Goal: Information Seeking & Learning: Learn about a topic

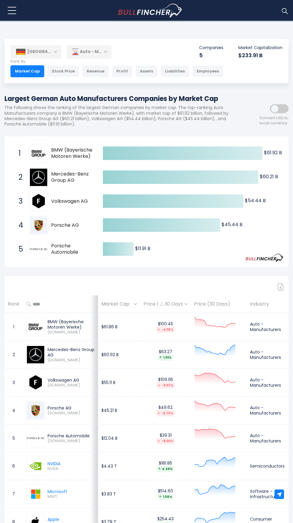
click at [118, 71] on div "Profit" at bounding box center [122, 71] width 21 height 12
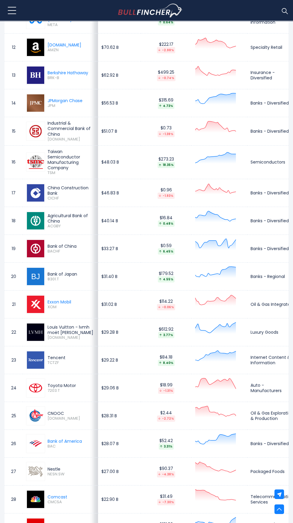
scroll to position [586, 0]
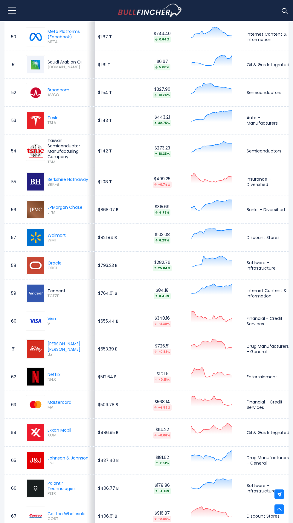
scroll to position [1668, 0]
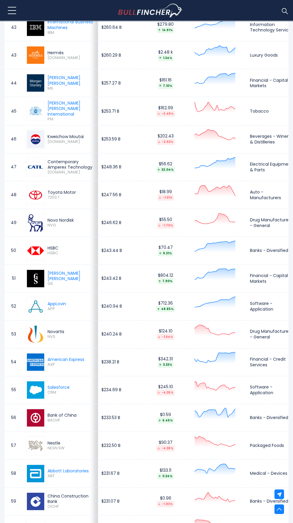
scroll to position [1465, 0]
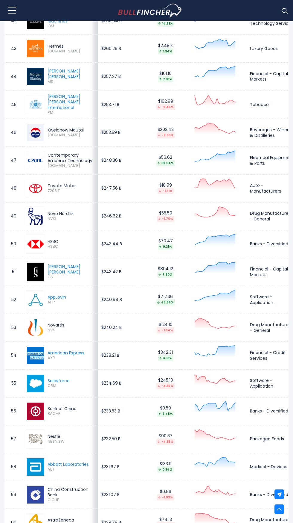
click at [42, 444] on img at bounding box center [35, 438] width 17 height 17
click at [48, 439] on div "Nestle" at bounding box center [71, 436] width 47 height 5
click at [33, 443] on img at bounding box center [35, 438] width 17 height 17
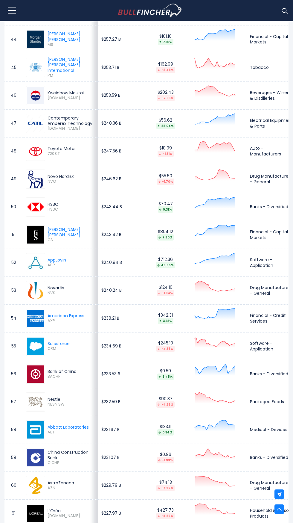
scroll to position [1501, 0]
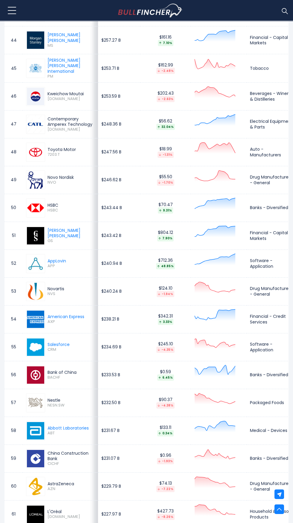
click at [58, 406] on span "NESN.SW" at bounding box center [71, 405] width 47 height 5
click at [58, 400] on div "Nestle" at bounding box center [71, 399] width 47 height 5
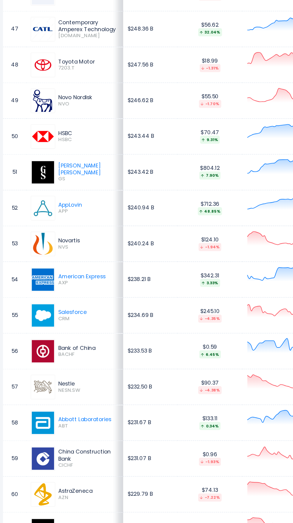
scroll to position [1528, 0]
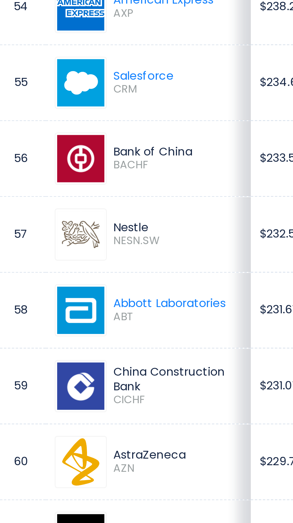
click at [57, 377] on div "Nestle" at bounding box center [71, 373] width 47 height 5
click at [56, 382] on span "NESN.SW" at bounding box center [71, 379] width 47 height 5
click at [38, 385] on img at bounding box center [35, 376] width 17 height 17
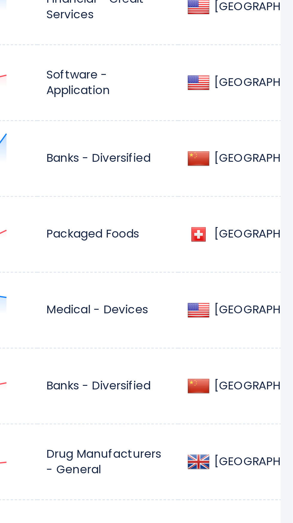
click at [215, 390] on td "Packaged Foods" at bounding box center [225, 377] width 52 height 28
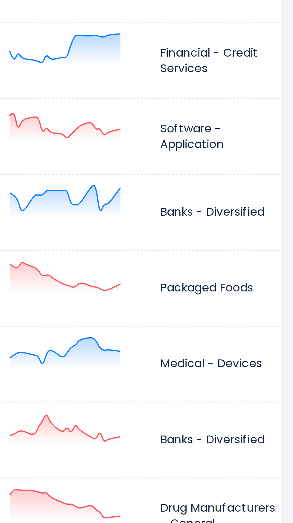
scroll to position [0, 0]
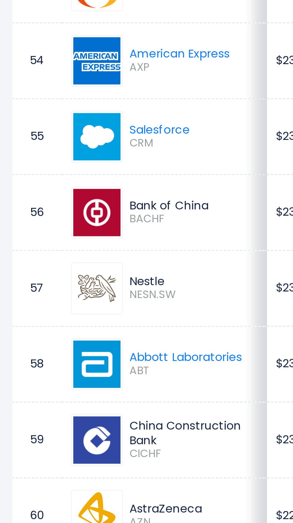
click at [58, 354] on span "BACHF" at bounding box center [71, 351] width 47 height 5
click at [63, 349] on div "Bank of China" at bounding box center [71, 345] width 47 height 5
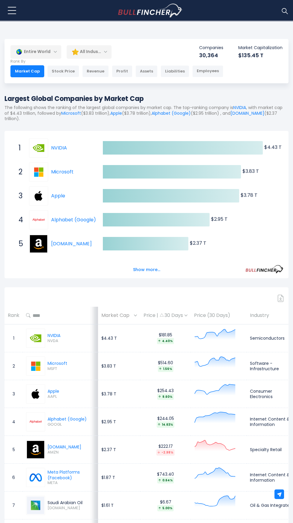
click at [97, 52] on div "All Industries" at bounding box center [89, 52] width 45 height 14
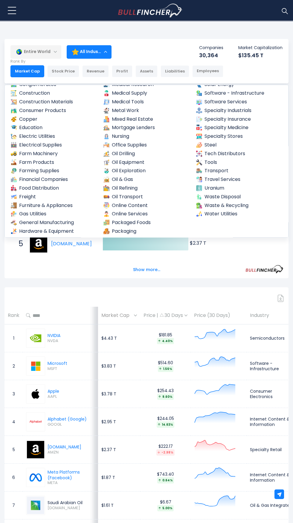
scroll to position [325, 0]
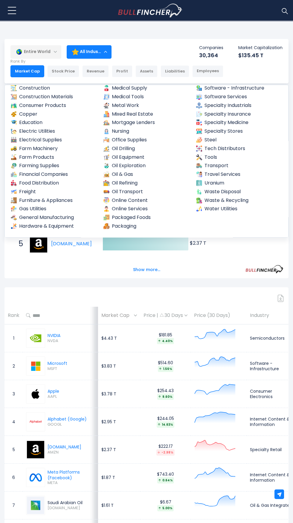
click at [152, 217] on link "Packaged Foods" at bounding box center [146, 217] width 87 height 7
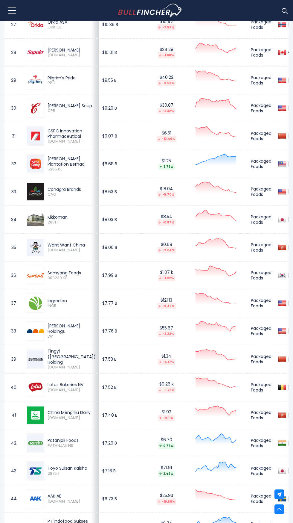
scroll to position [1039, 0]
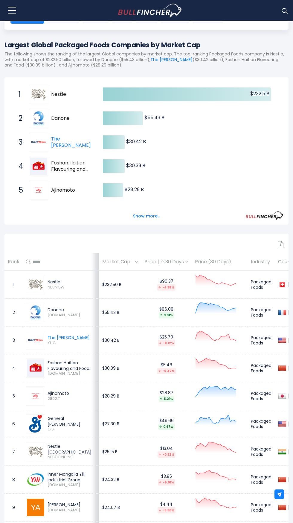
scroll to position [51, 0]
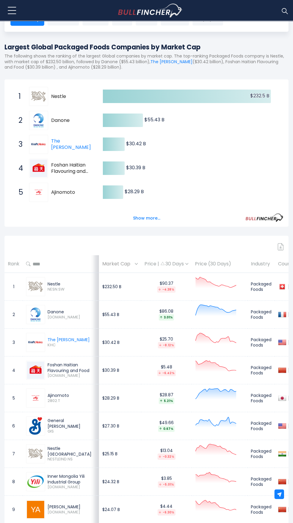
click at [171, 134] on icon "Created with Highcharts 12.1.2 $232.5 B ​ $232.5 B $55.43 B ​ $55.43 B $30.42 B…" at bounding box center [147, 204] width 274 height 240
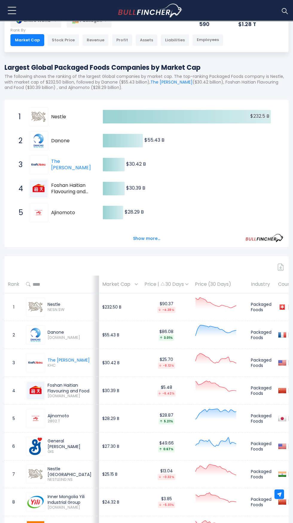
scroll to position [0, 0]
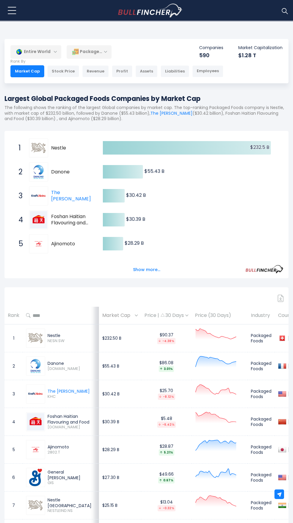
click at [171, 142] on icon at bounding box center [187, 147] width 168 height 13
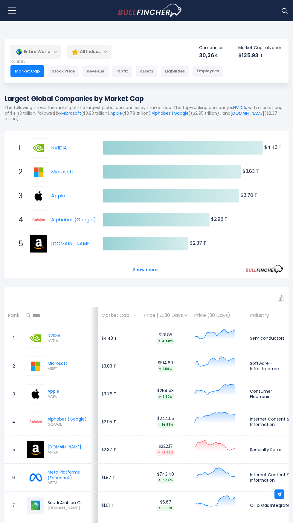
click at [171, 142] on icon at bounding box center [183, 147] width 160 height 13
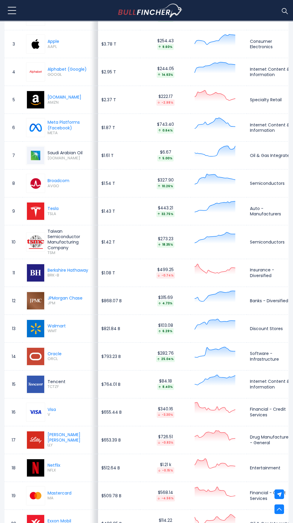
scroll to position [350, 0]
click at [170, 185] on span "10.26%" at bounding box center [166, 186] width 44 height 6
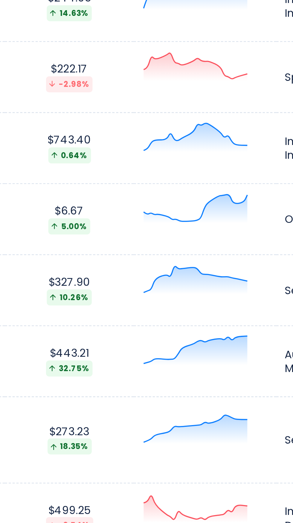
click at [207, 117] on div at bounding box center [218, 127] width 49 height 21
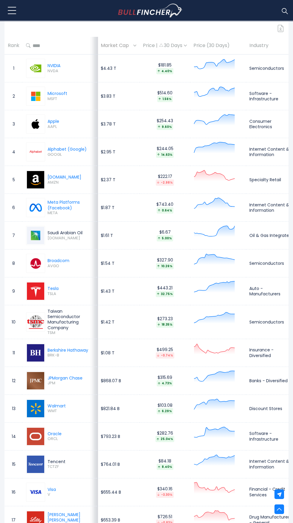
scroll to position [242, 0]
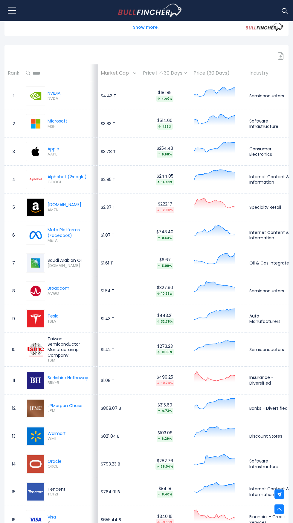
click at [171, 180] on span "14.63%" at bounding box center [165, 182] width 44 height 6
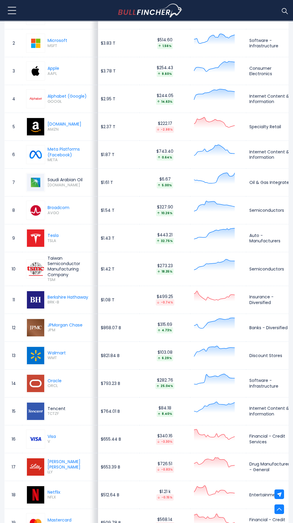
scroll to position [324, 0]
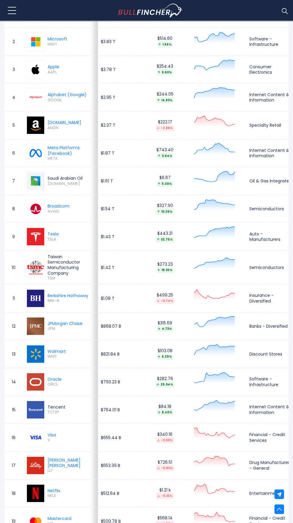
click at [178, 139] on td "$743.40 0.64%" at bounding box center [165, 153] width 51 height 28
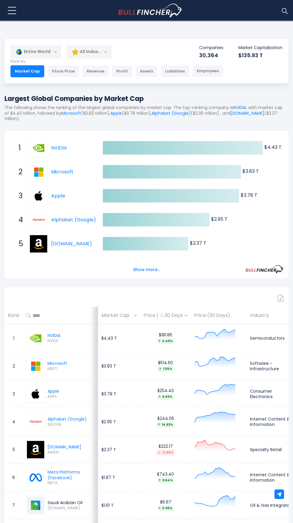
click at [171, 142] on icon at bounding box center [183, 147] width 160 height 13
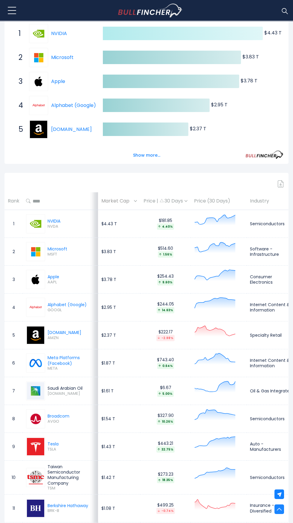
scroll to position [287, 0]
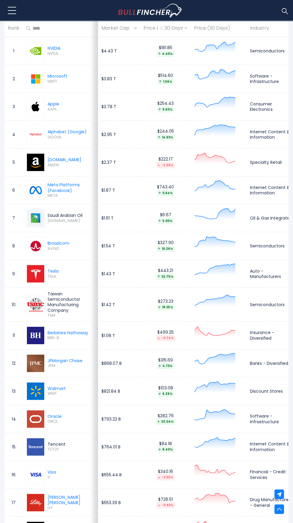
click at [169, 186] on div "$743.40 0.64%" at bounding box center [166, 190] width 44 height 12
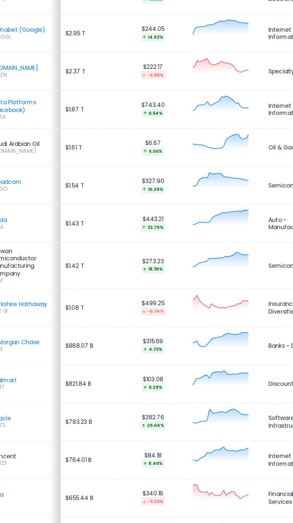
click at [175, 365] on span "4.73%" at bounding box center [166, 366] width 44 height 6
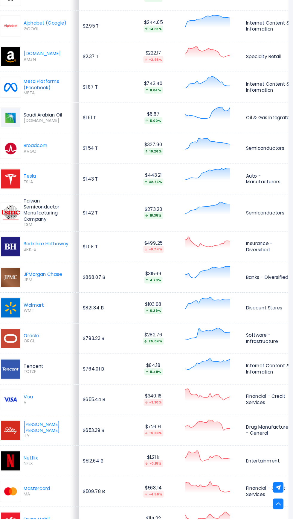
scroll to position [467, 0]
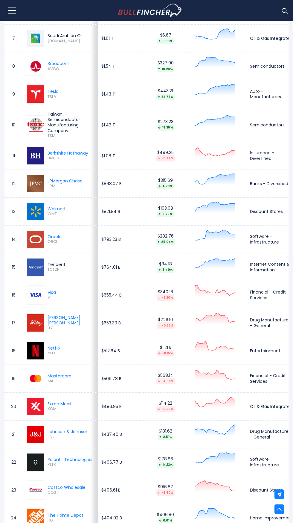
click at [170, 436] on span "2.51%" at bounding box center [166, 437] width 44 height 6
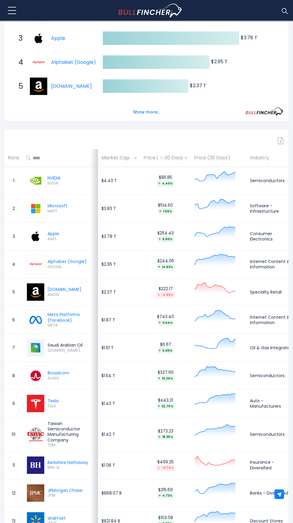
scroll to position [0, 0]
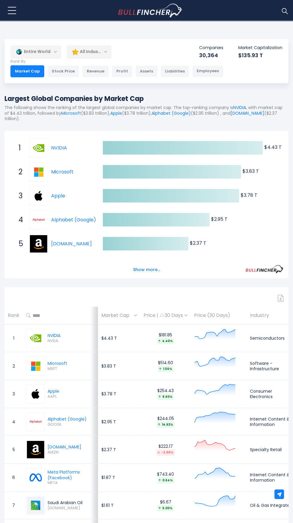
click at [118, 71] on div "Profit" at bounding box center [122, 71] width 21 height 12
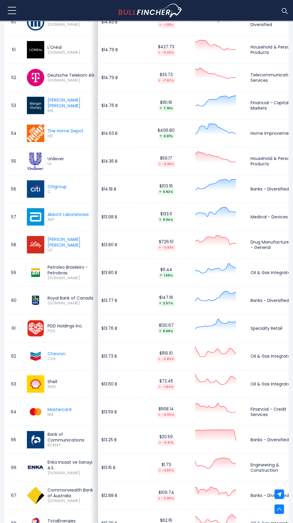
scroll to position [1692, 0]
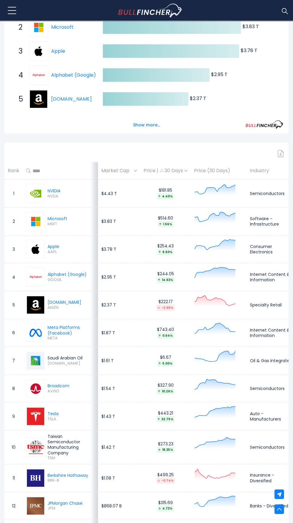
scroll to position [146, 0]
